Goal: Communication & Community: Answer question/provide support

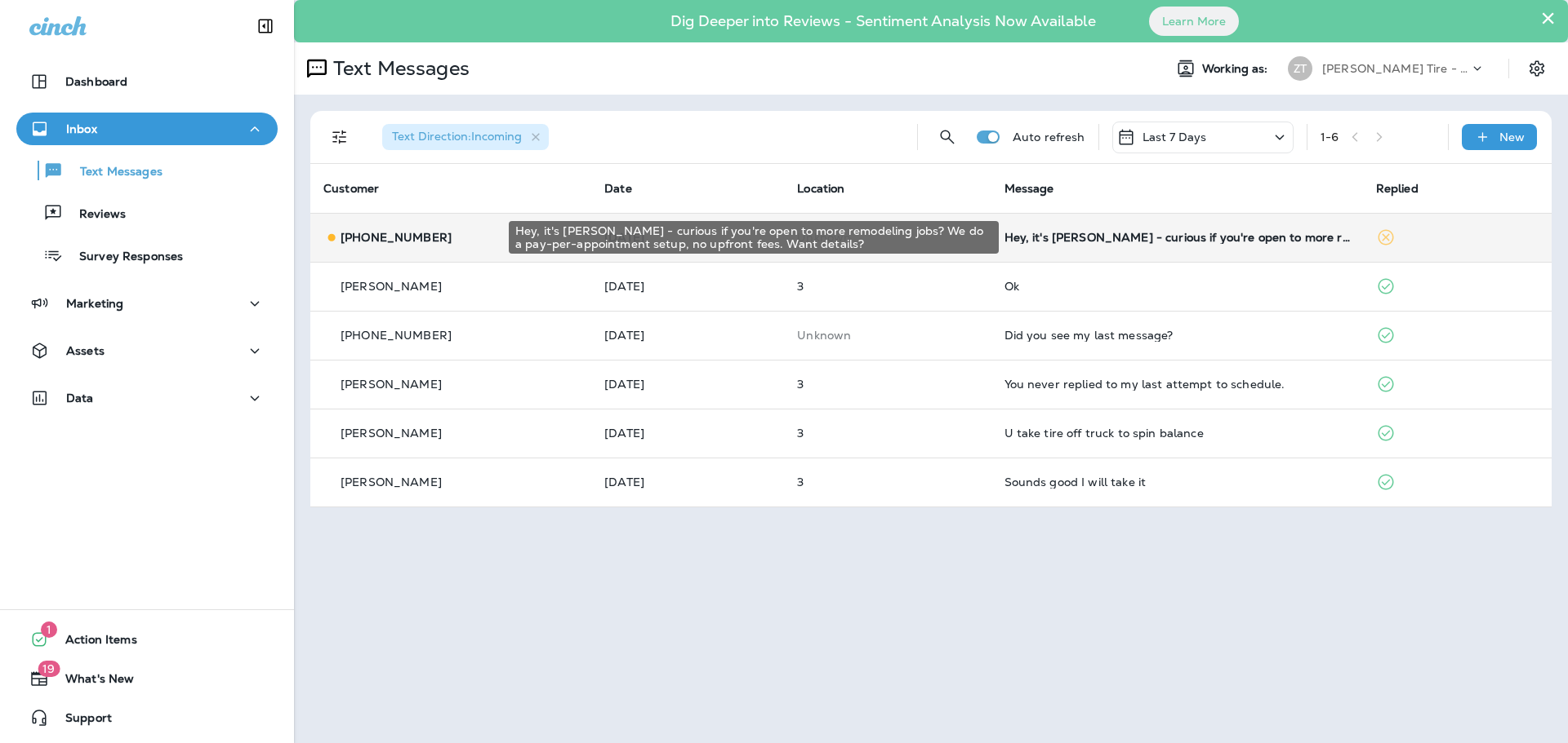
click at [1121, 241] on div "Hey, it's [PERSON_NAME] - curious if you're open to more remodeling jobs? We do…" at bounding box center [1177, 237] width 346 height 13
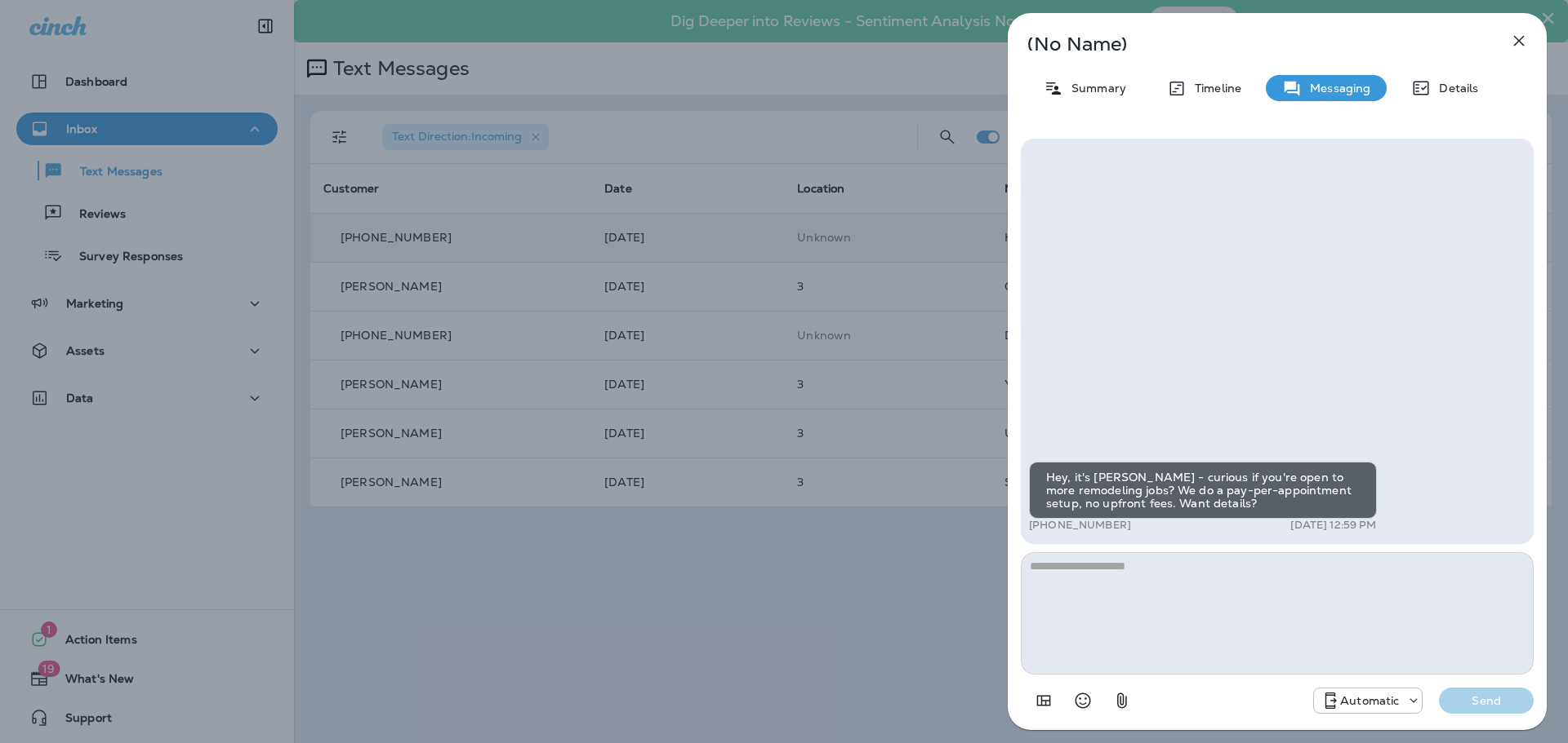
click at [1078, 585] on textarea at bounding box center [1277, 613] width 513 height 122
type textarea "**********"
click at [1482, 705] on p "Send" at bounding box center [1486, 700] width 68 height 15
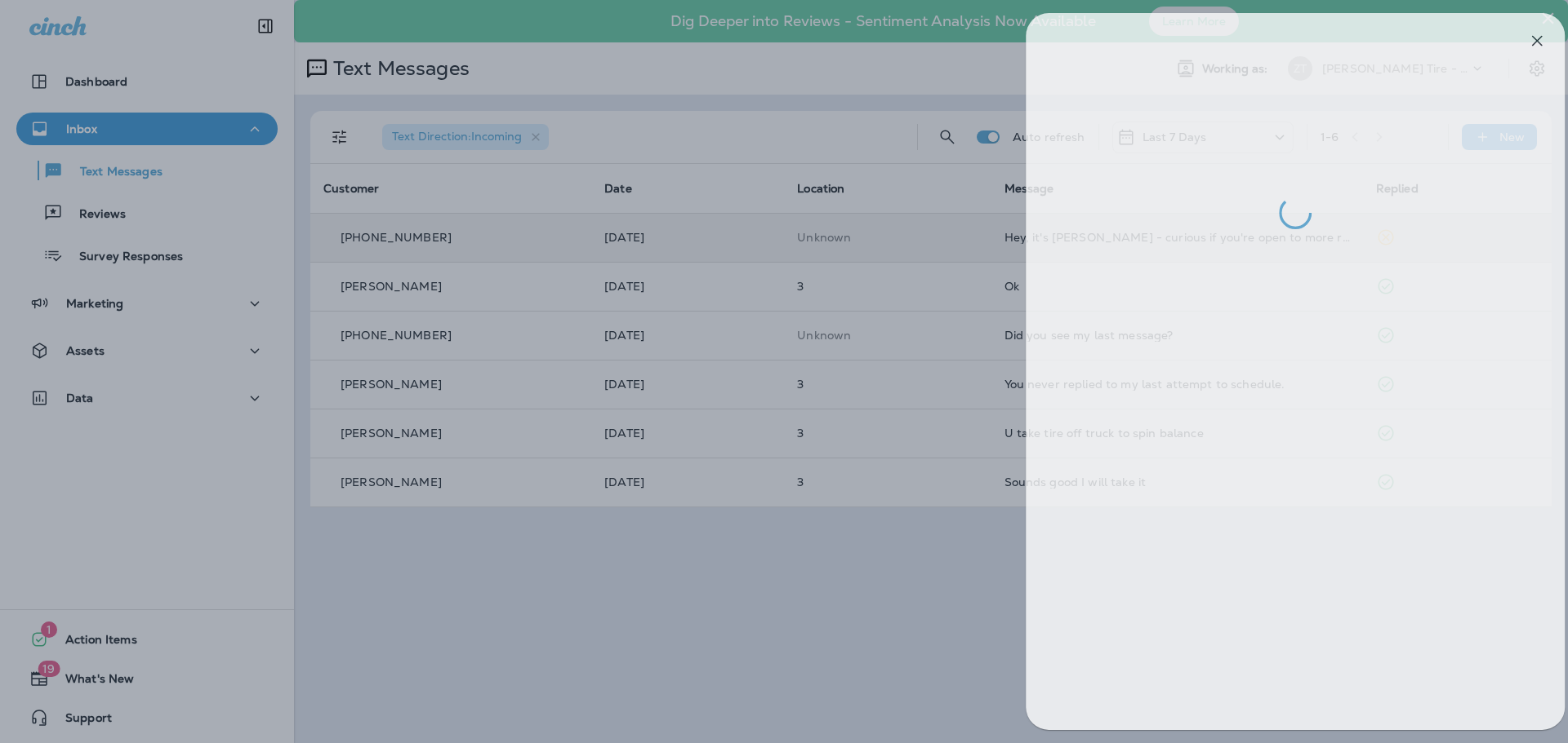
click at [778, 335] on div at bounding box center [801, 371] width 1568 height 743
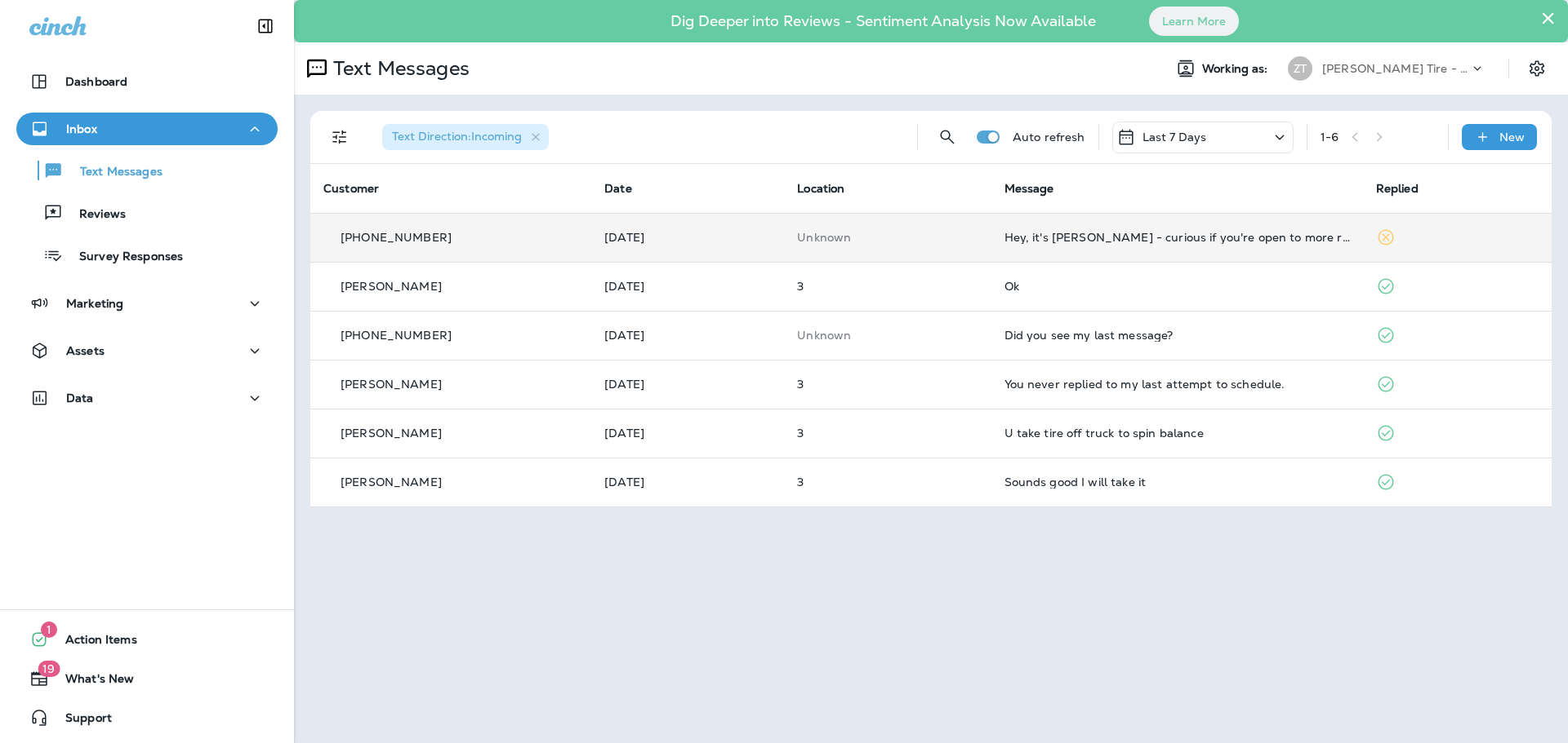
click at [1344, 66] on p "[PERSON_NAME] Tire - [GEOGRAPHIC_DATA]" at bounding box center [1396, 68] width 147 height 13
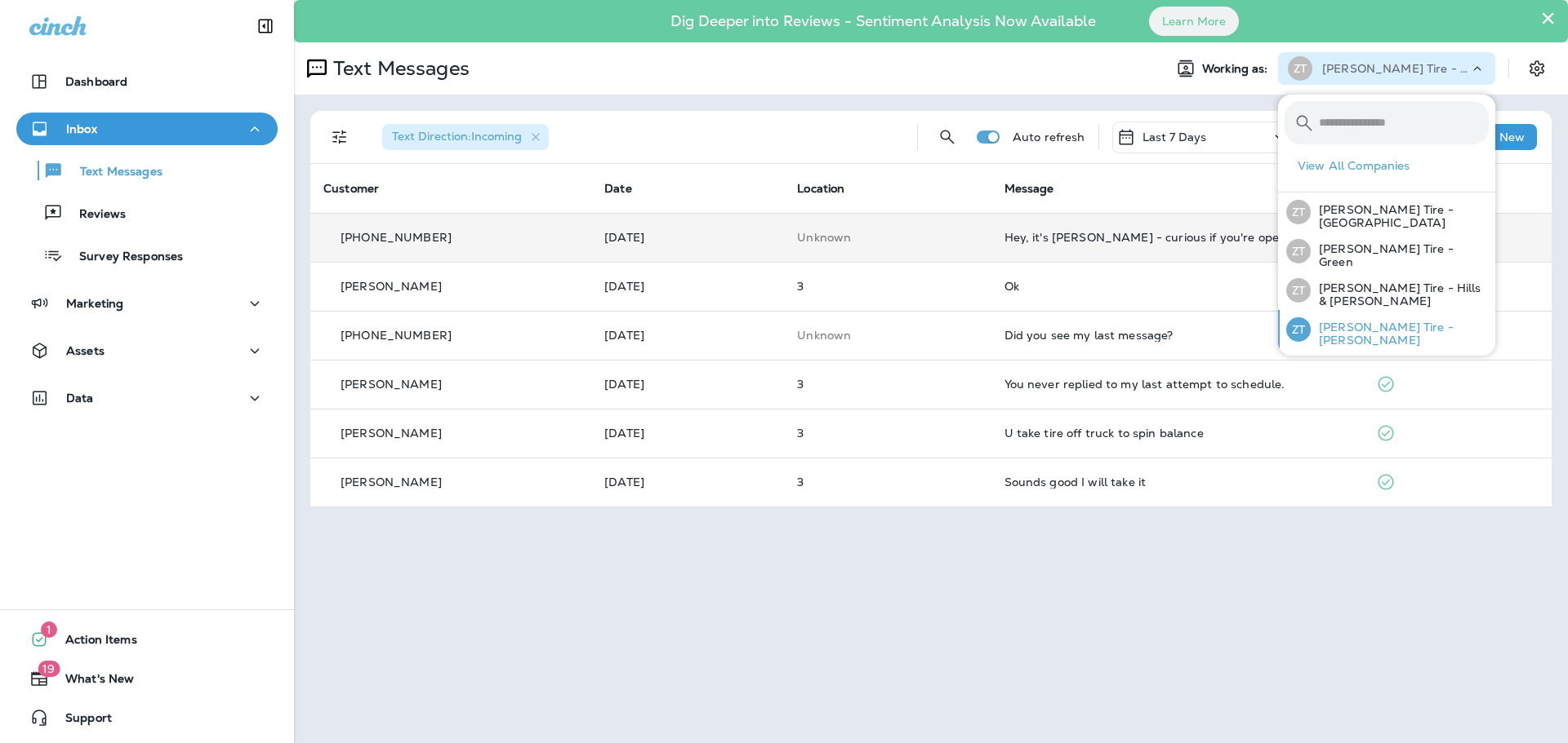
click at [1340, 322] on p "[PERSON_NAME] Tire - [PERSON_NAME]" at bounding box center [1399, 334] width 178 height 26
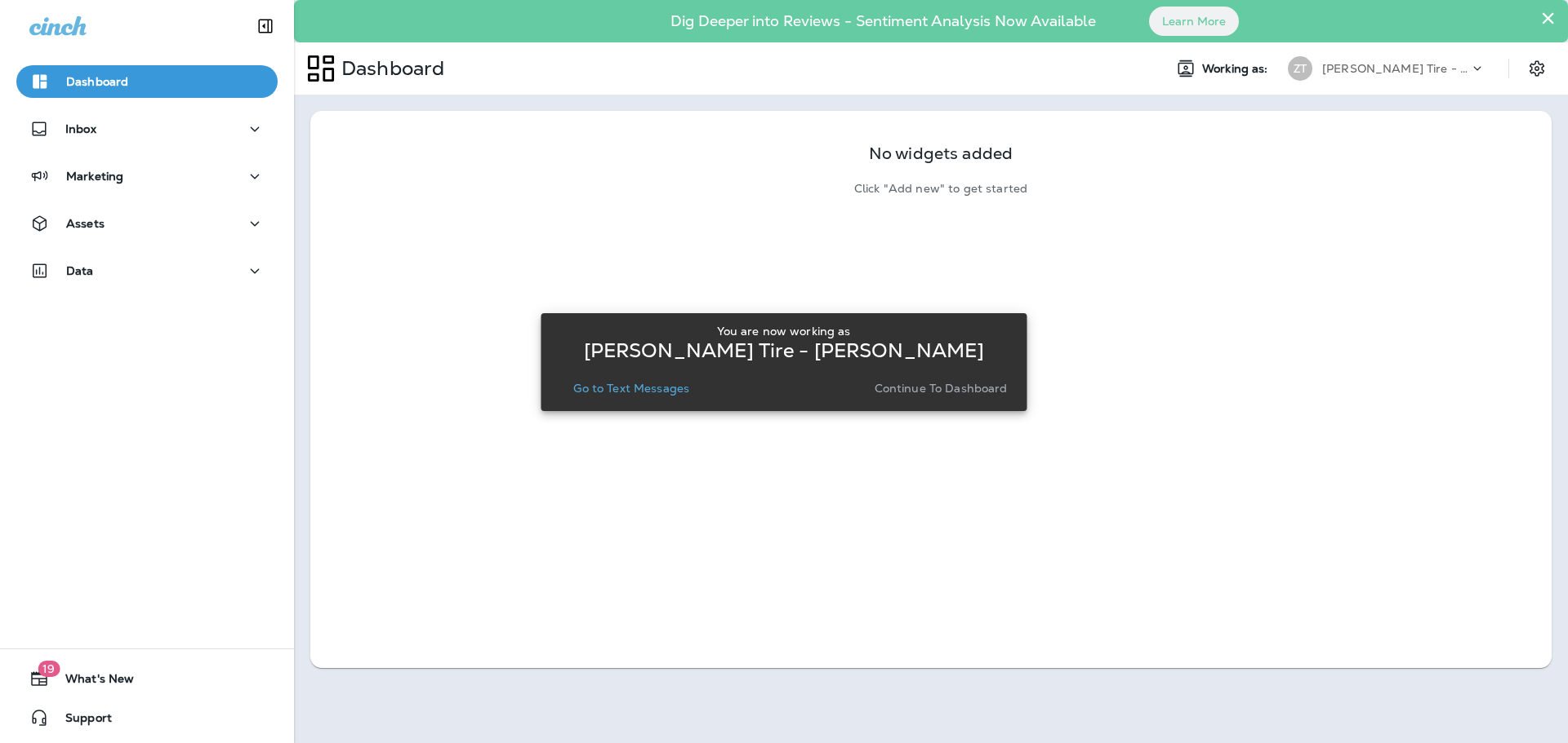
click at [629, 386] on p "Go to Text Messages" at bounding box center [632, 388] width 116 height 13
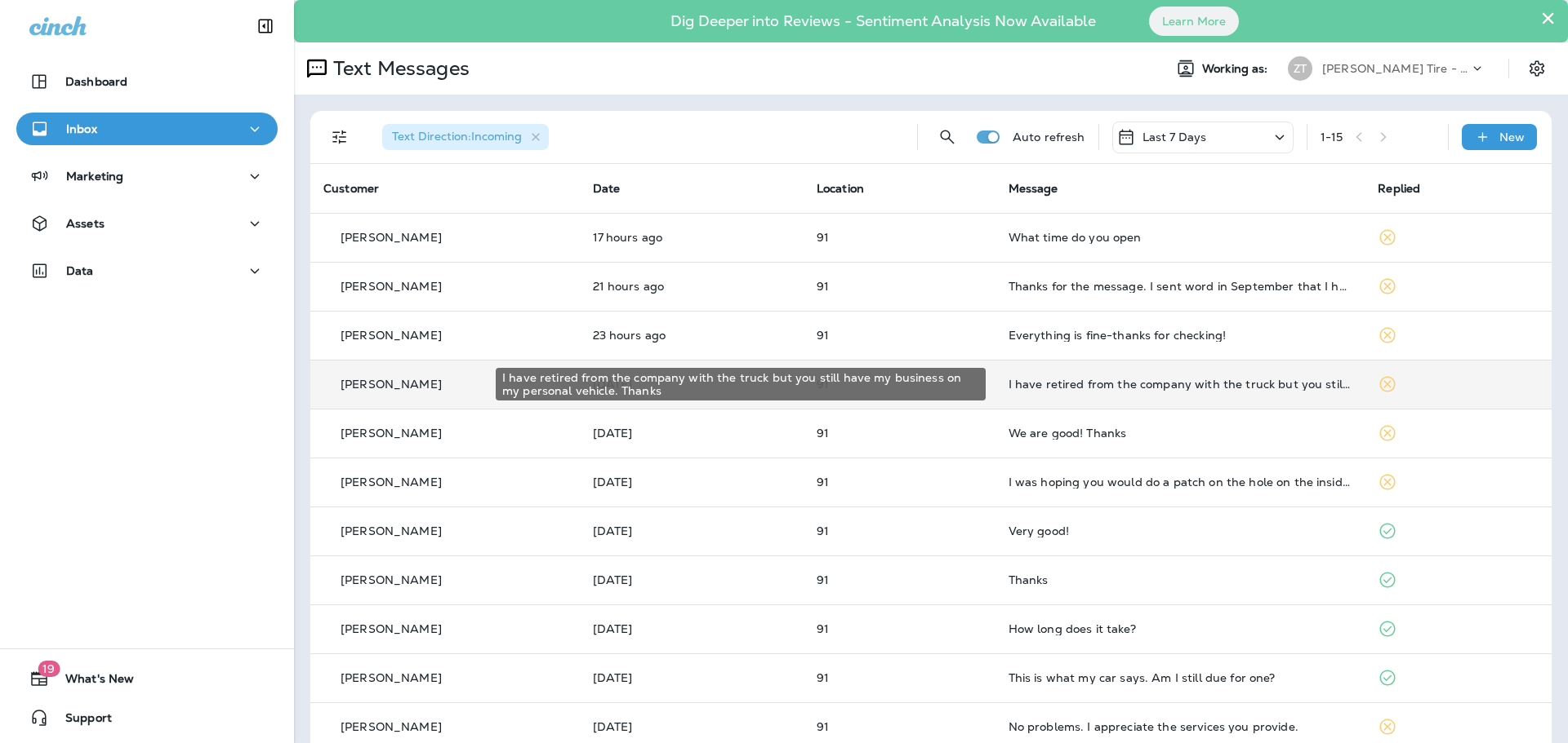
click at [1083, 389] on div "I have retired from the company with the truck but you still have my business o…" at bounding box center [1180, 384] width 344 height 13
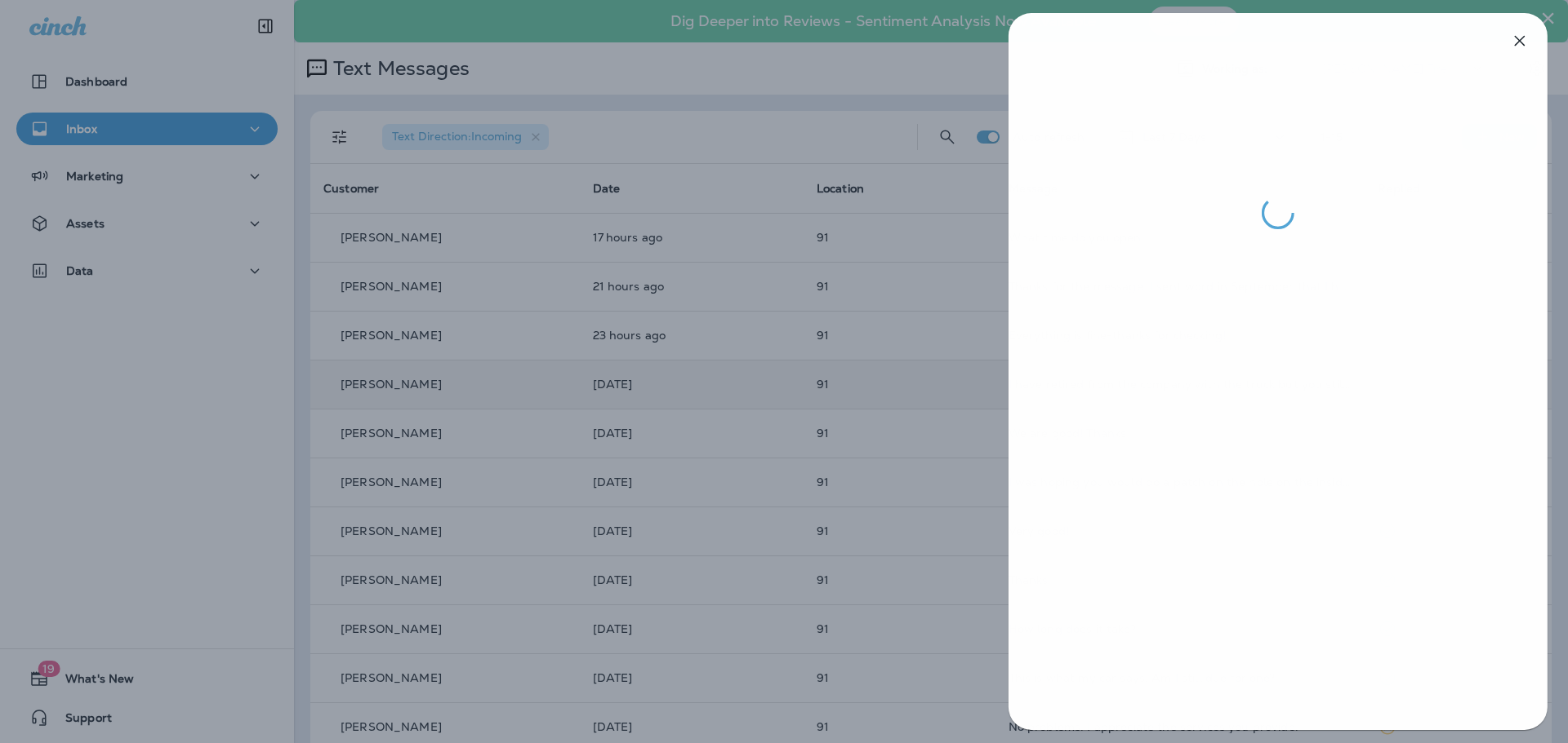
click at [947, 386] on div at bounding box center [784, 371] width 1568 height 743
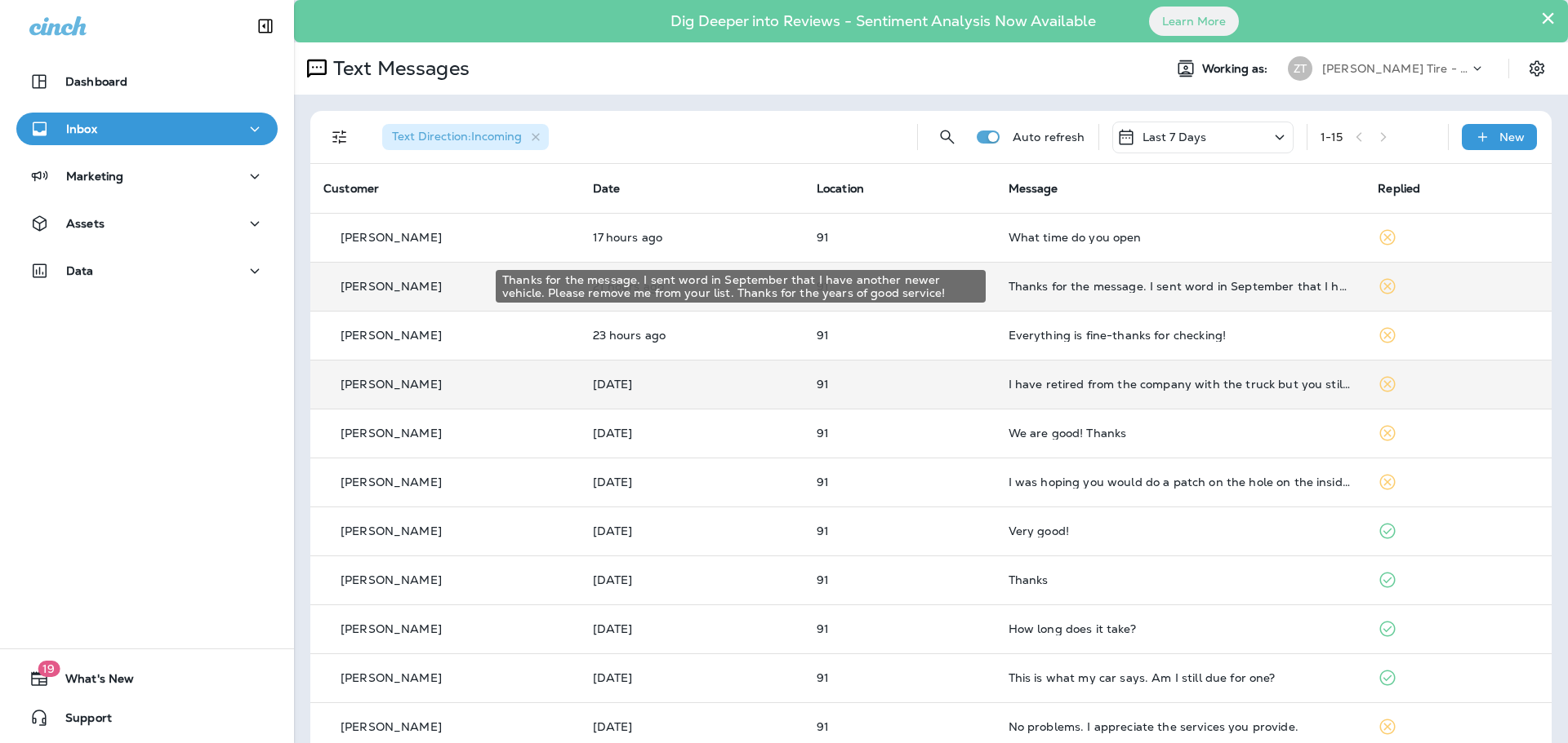
click at [1085, 287] on div "Thanks for the message. I sent word in September that I have another newer vehi…" at bounding box center [1180, 286] width 344 height 13
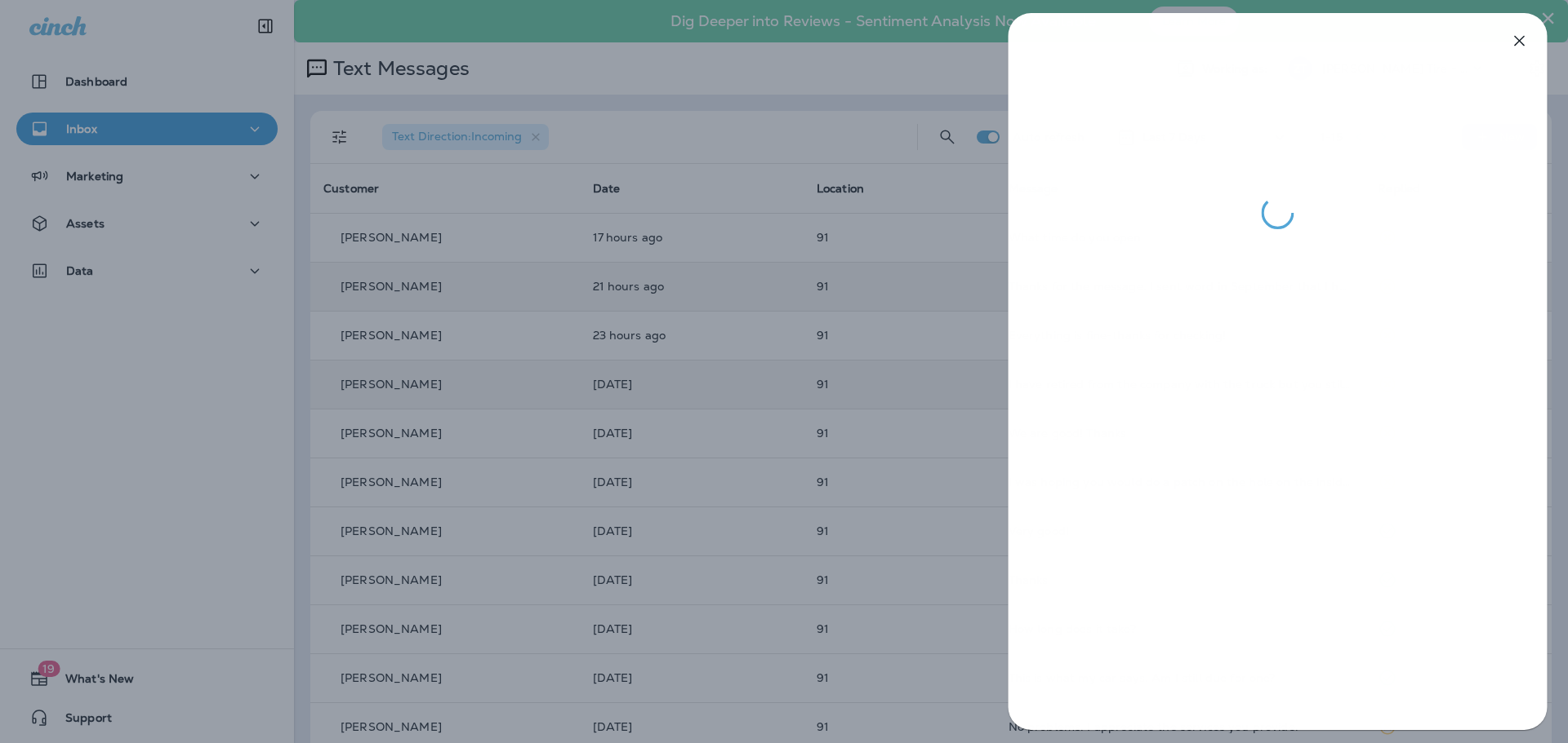
click at [985, 358] on div at bounding box center [784, 371] width 1568 height 743
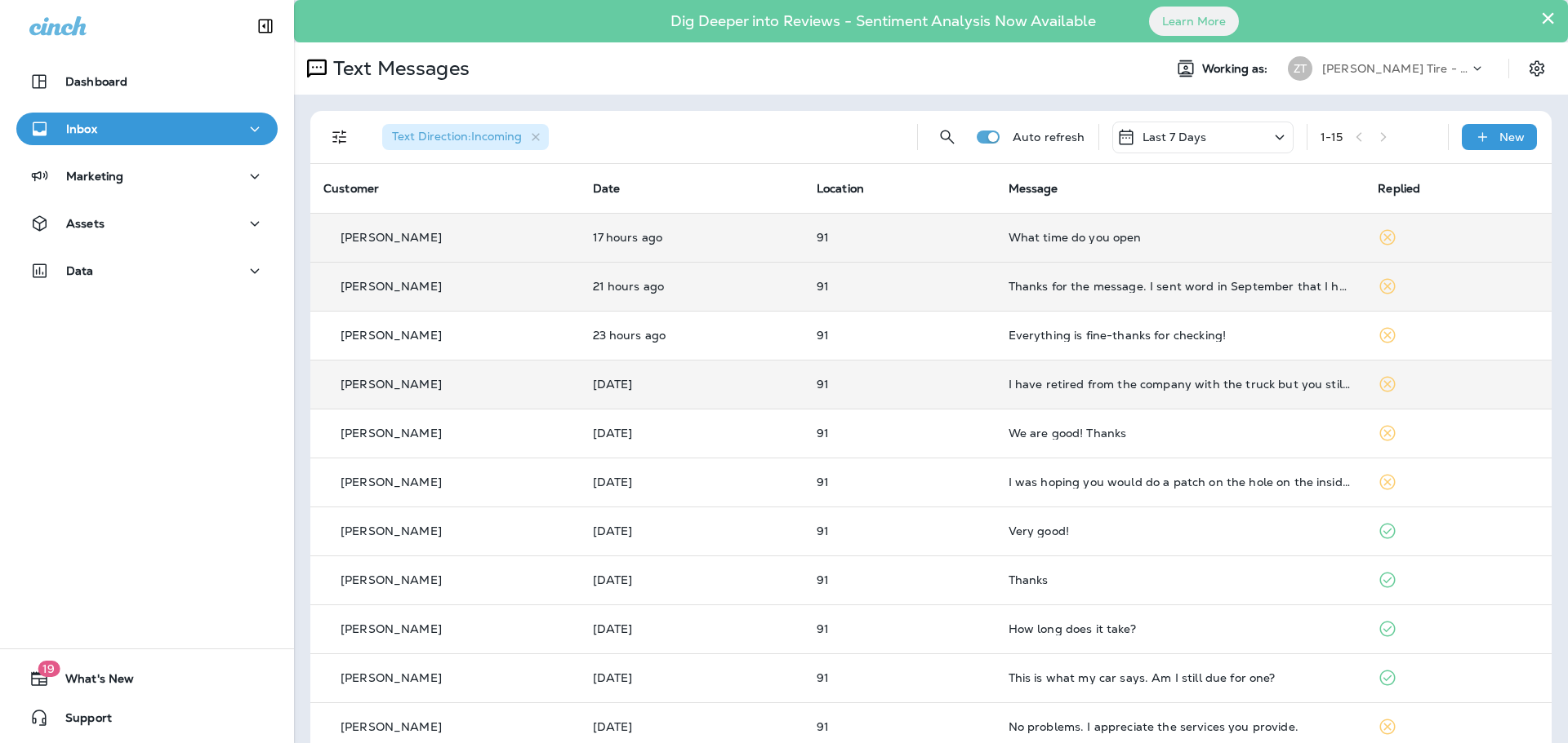
click at [1035, 248] on td "What time do you open" at bounding box center [1180, 237] width 370 height 49
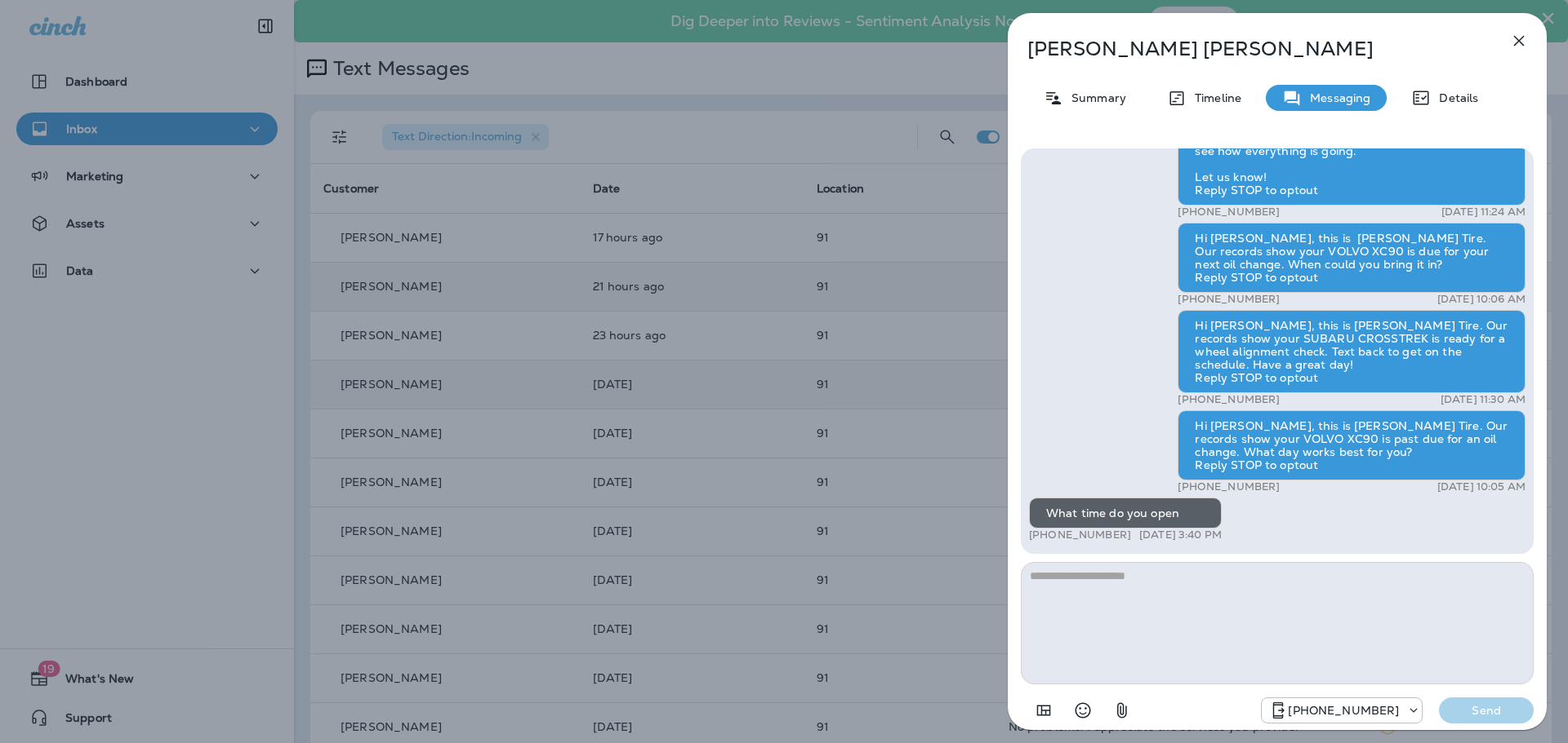
click at [1075, 597] on textarea at bounding box center [1277, 623] width 513 height 122
type textarea "**********"
click at [1475, 713] on p "Send" at bounding box center [1486, 711] width 68 height 15
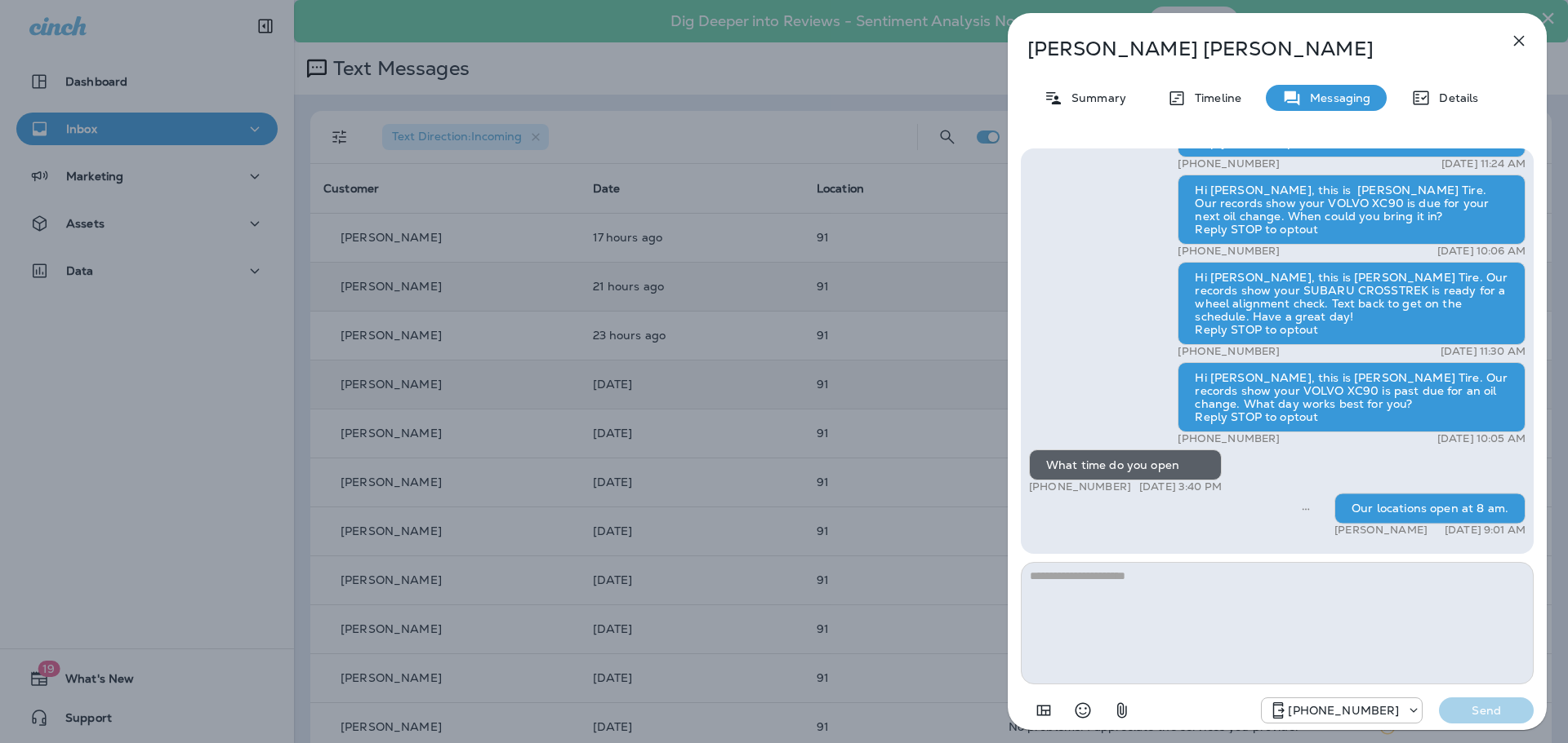
click at [799, 293] on div "Tonya Christy Summary Timeline Messaging Details Thank you for stopping by Zieg…" at bounding box center [784, 371] width 1568 height 743
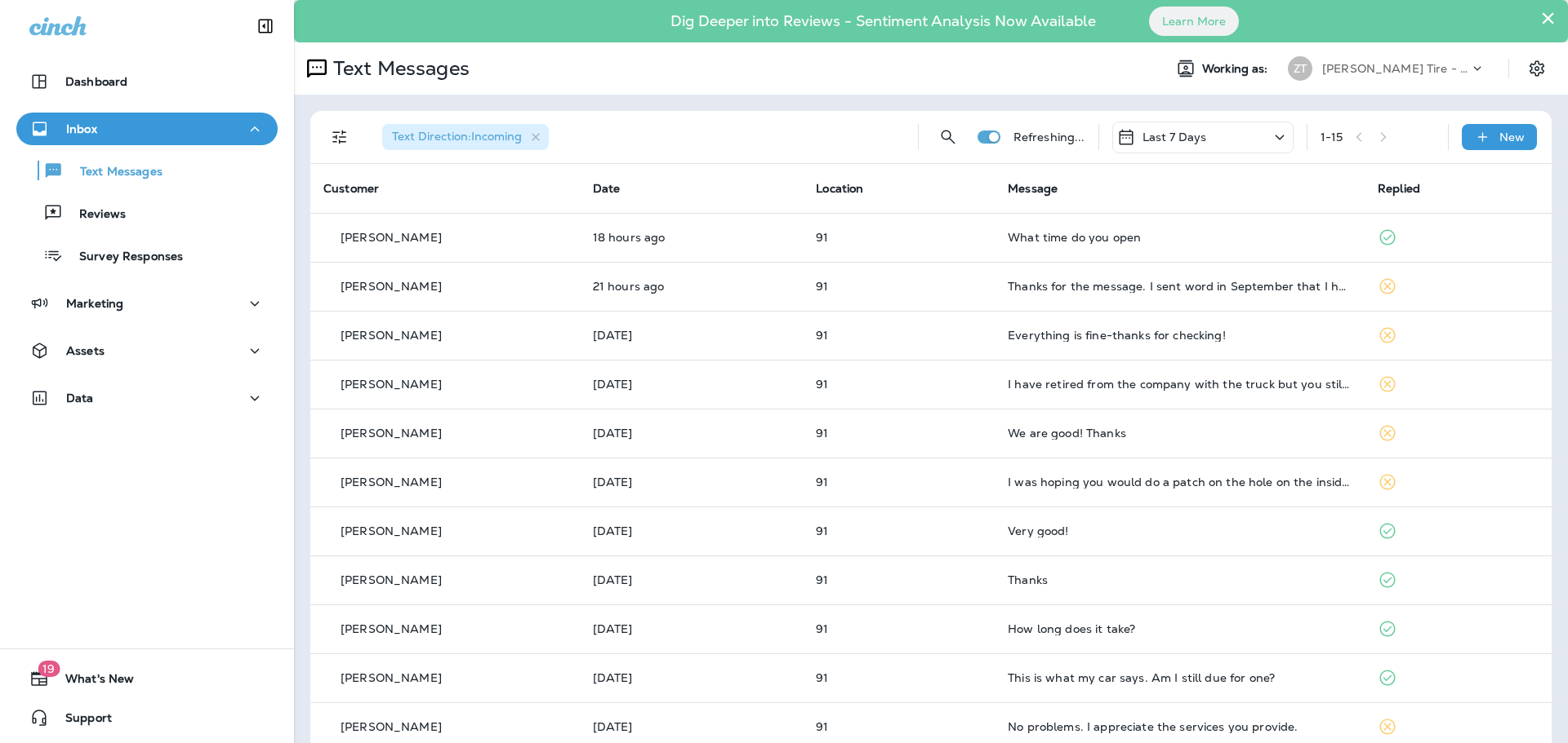
click at [1352, 68] on p "[PERSON_NAME] Tire - [PERSON_NAME]" at bounding box center [1396, 68] width 147 height 13
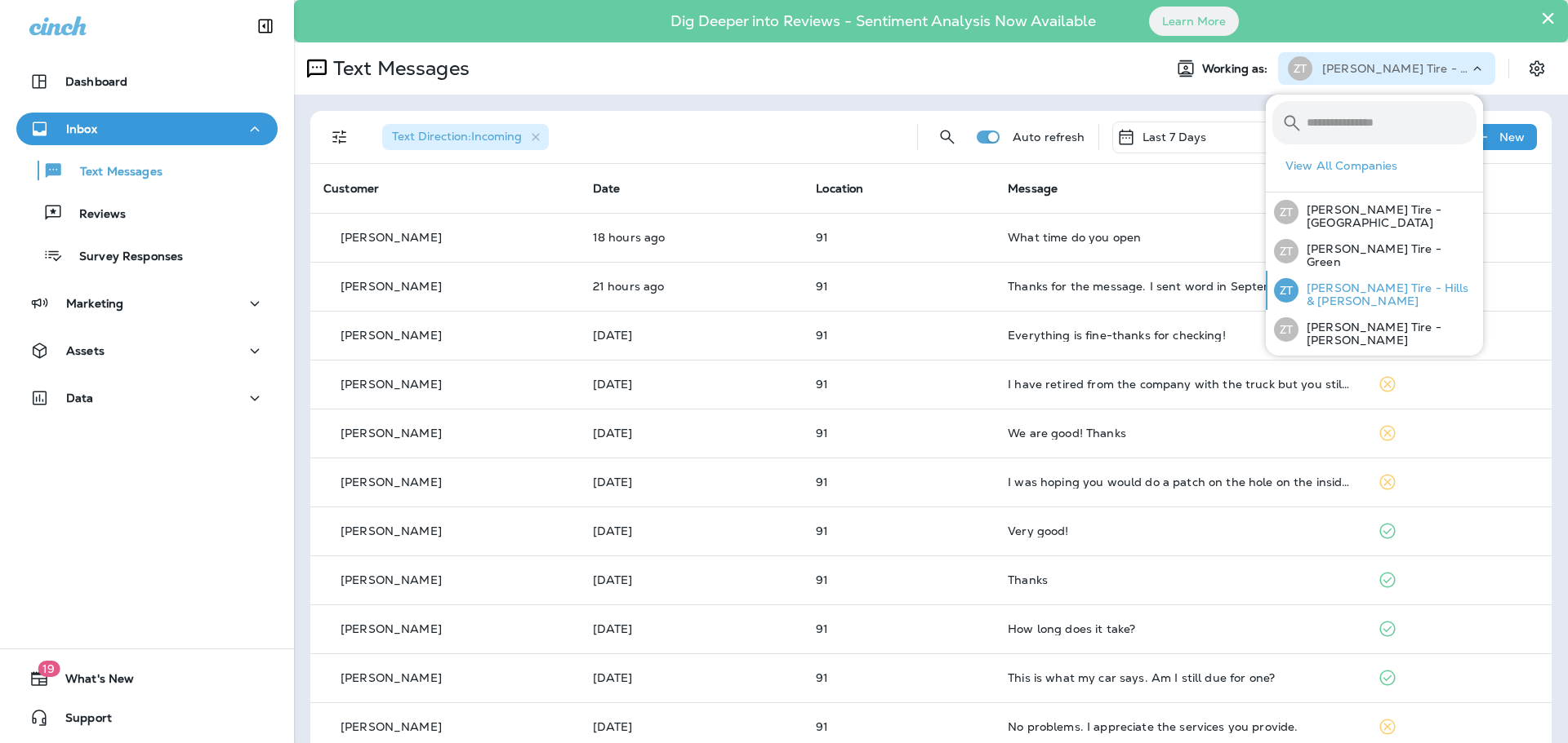
click at [1352, 281] on div "[PERSON_NAME] Tire - Hills & [PERSON_NAME]" at bounding box center [1375, 291] width 216 height 39
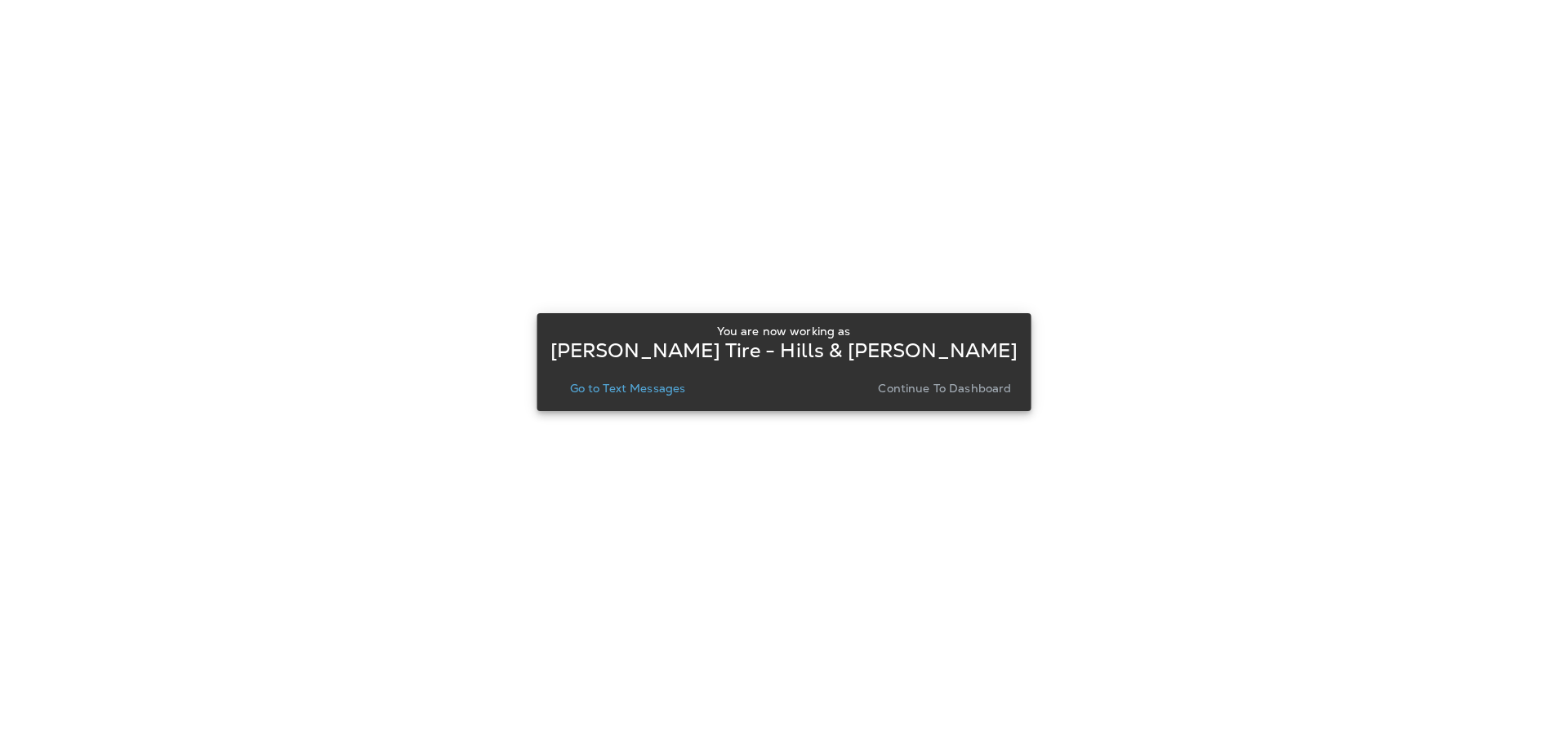
click at [919, 399] on button "Continue to Dashboard" at bounding box center [944, 388] width 146 height 23
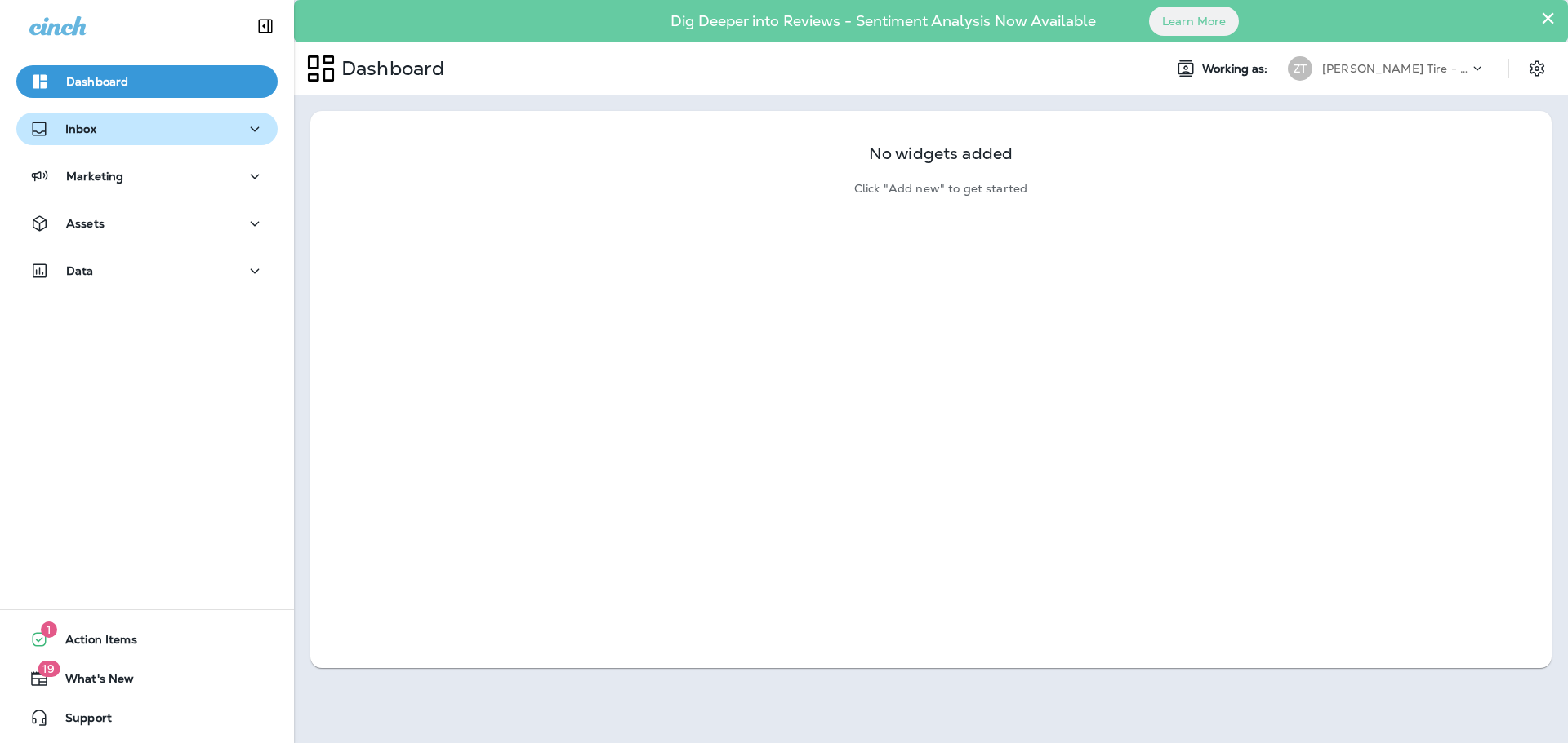
click at [140, 130] on div "Inbox" at bounding box center [146, 130] width 235 height 20
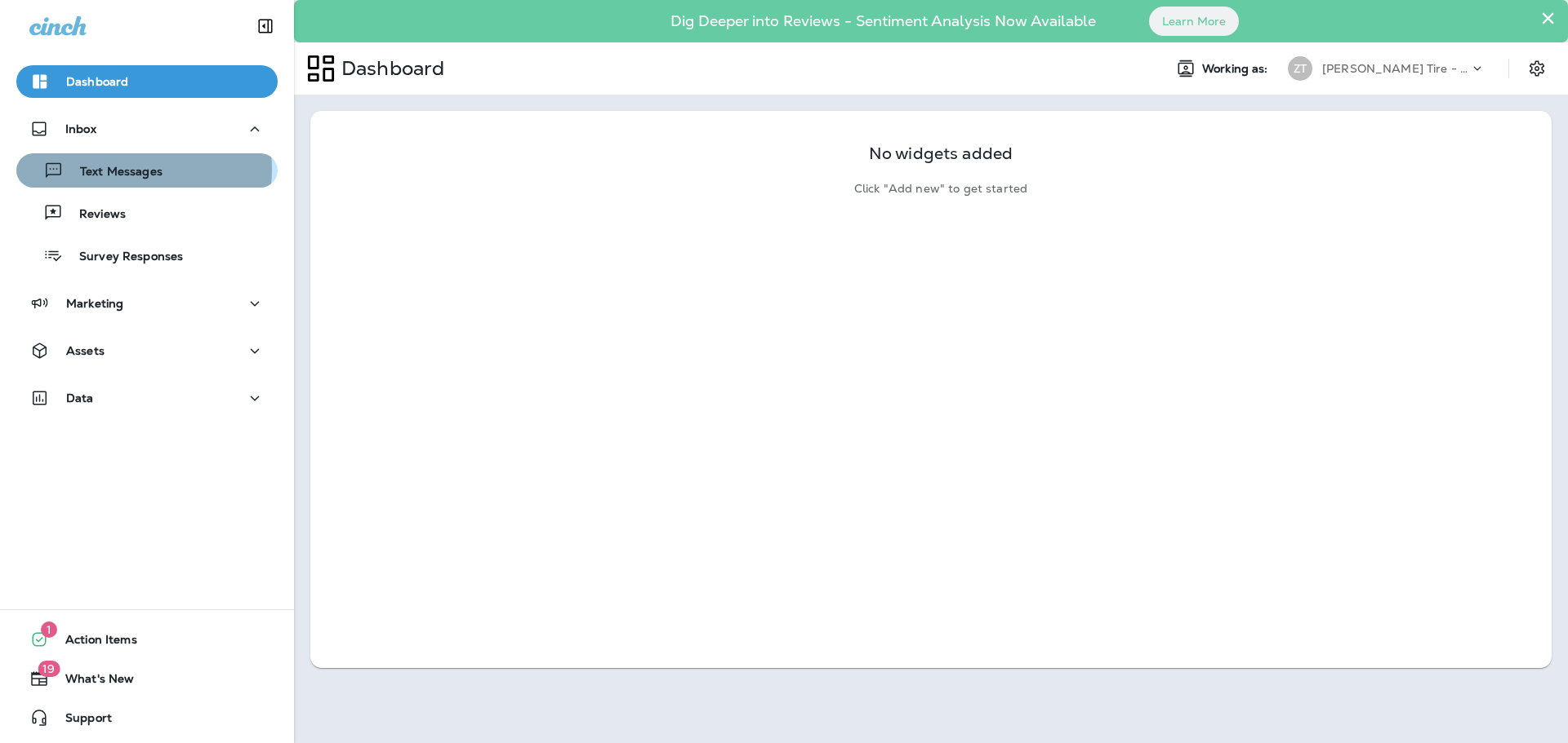
click at [114, 169] on p "Text Messages" at bounding box center [114, 172] width 99 height 15
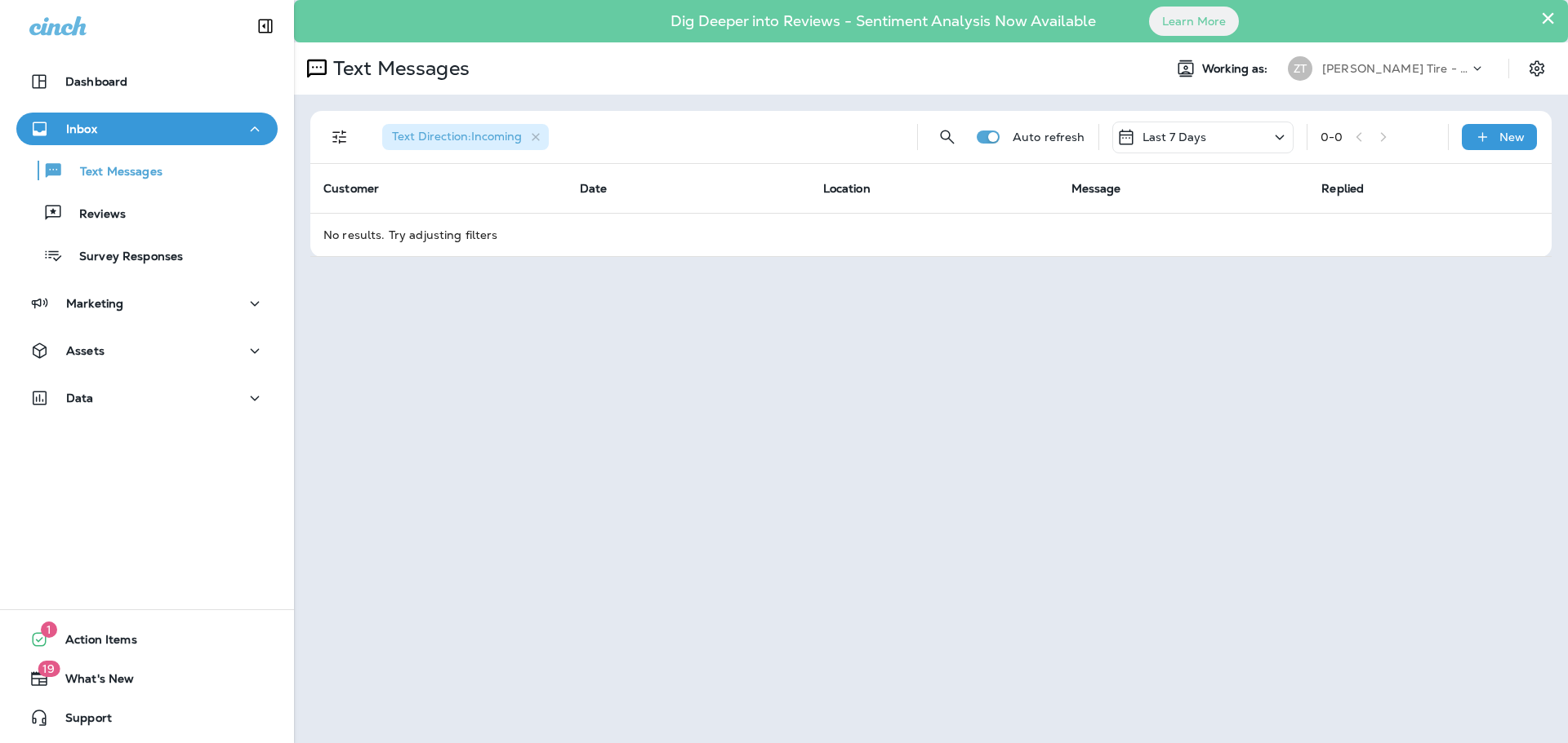
click at [1382, 69] on p "[PERSON_NAME] Tire - Hills & [PERSON_NAME]" at bounding box center [1396, 68] width 147 height 13
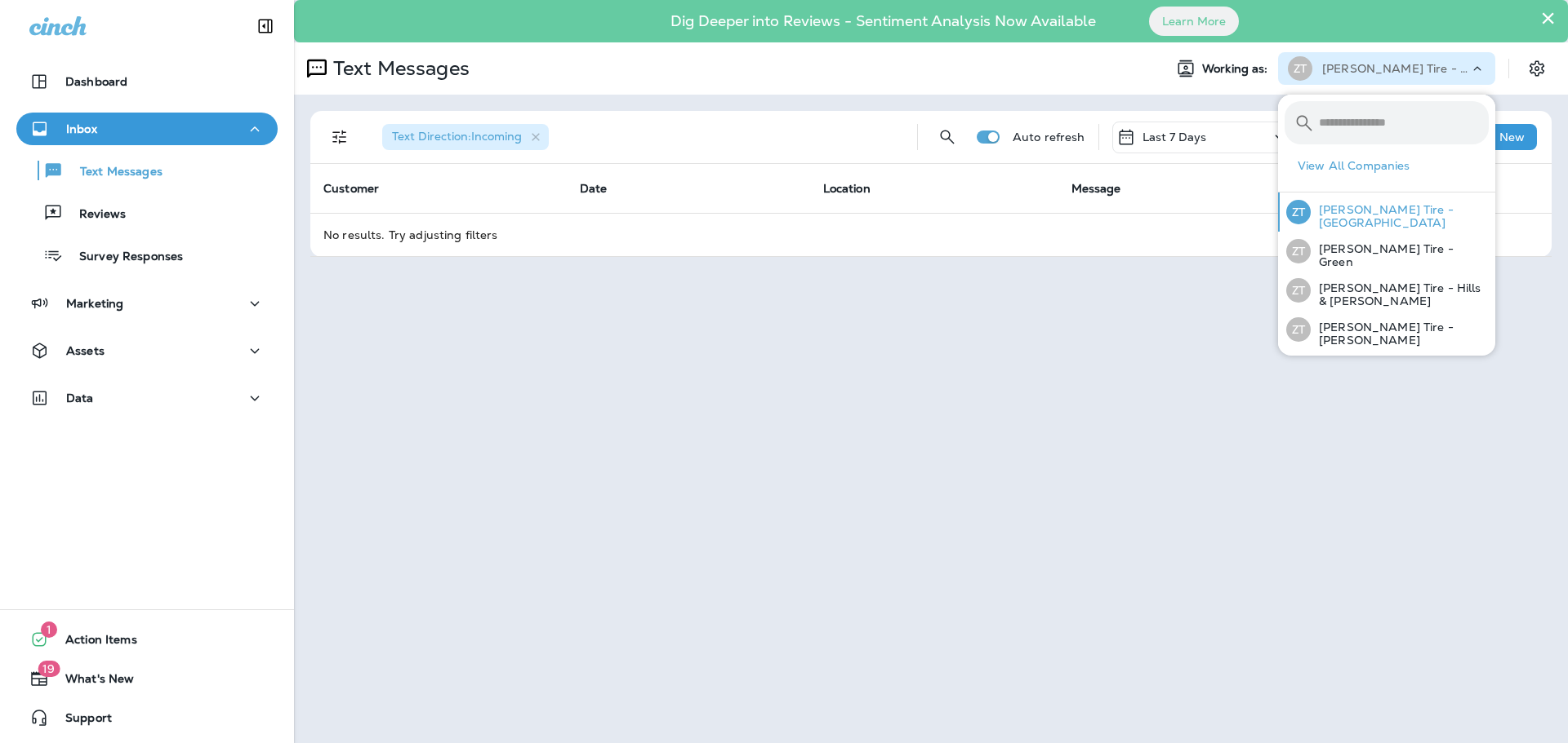
click at [1383, 223] on p "[PERSON_NAME] Tire - [GEOGRAPHIC_DATA]" at bounding box center [1399, 216] width 178 height 26
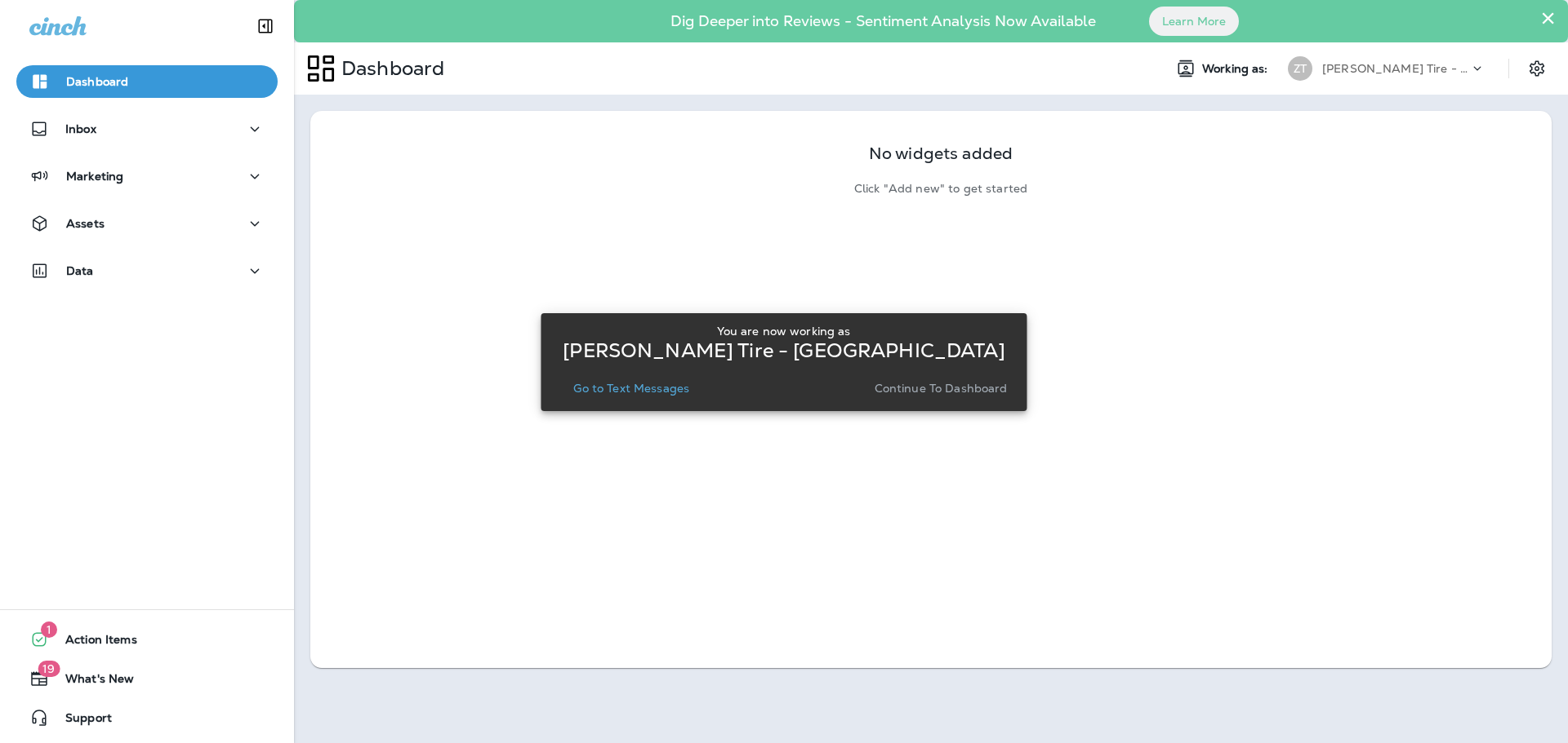
click at [884, 397] on button "Continue to Dashboard" at bounding box center [941, 388] width 146 height 23
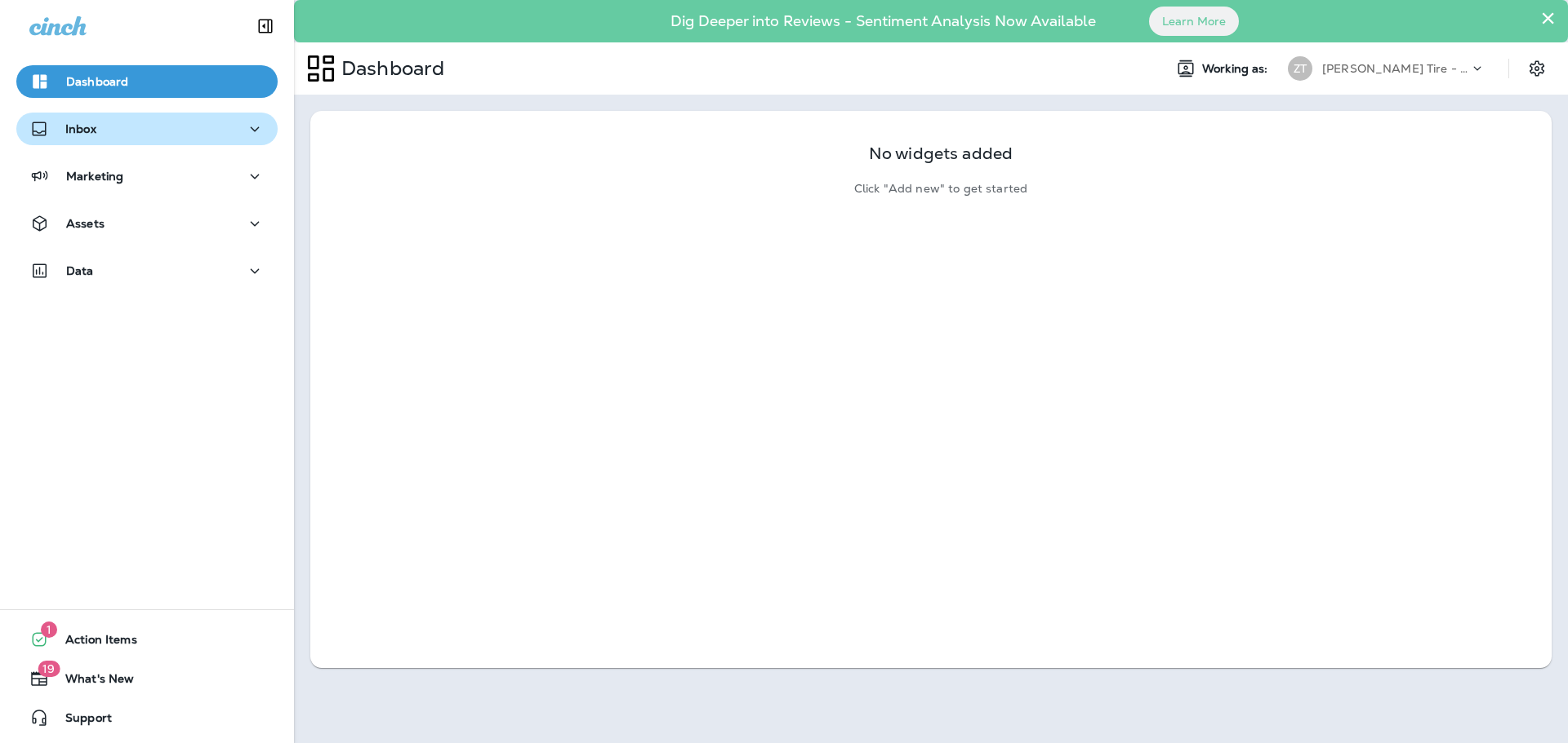
click at [96, 125] on p "Inbox" at bounding box center [81, 128] width 31 height 13
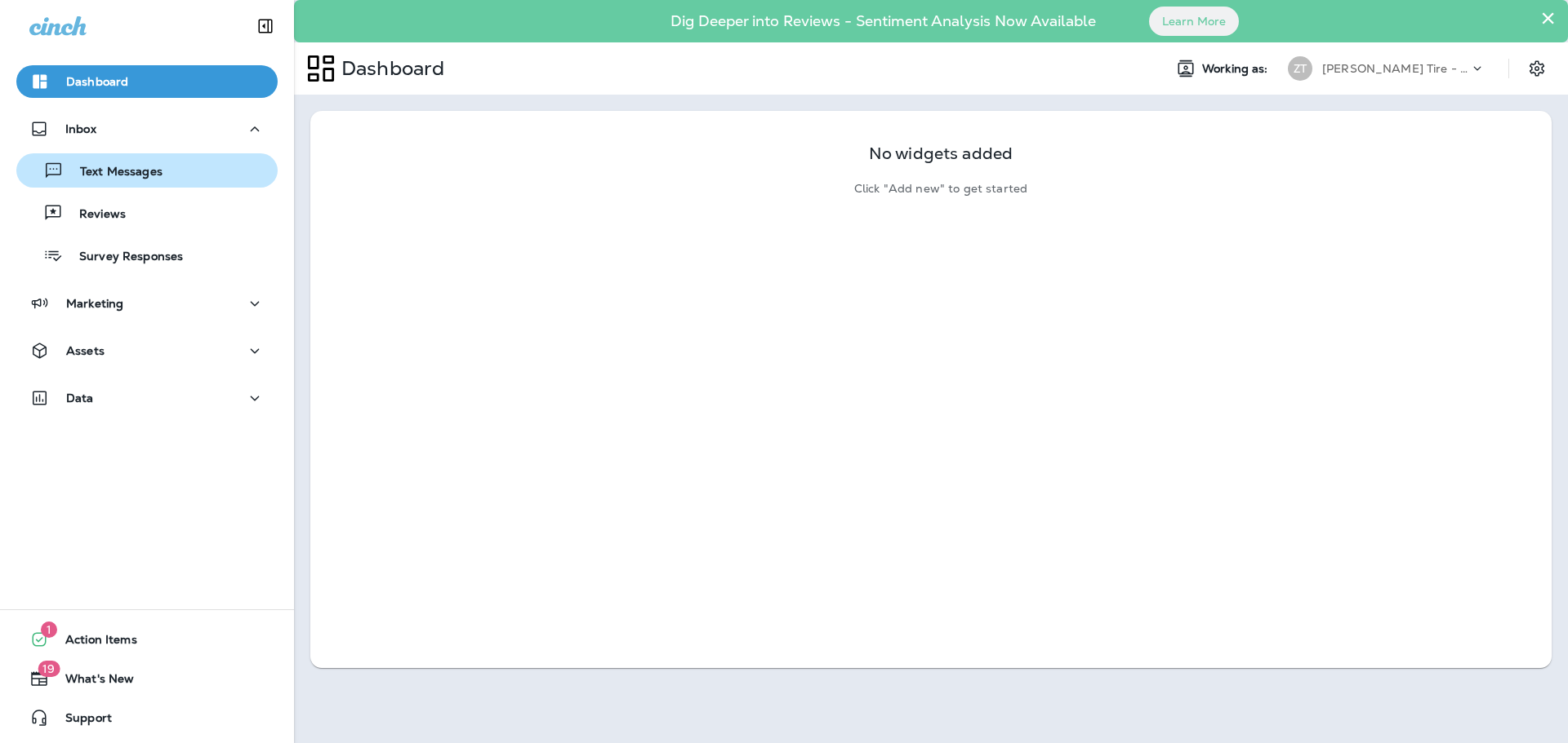
click at [95, 176] on p "Text Messages" at bounding box center [114, 172] width 99 height 15
